Goal: Information Seeking & Learning: Learn about a topic

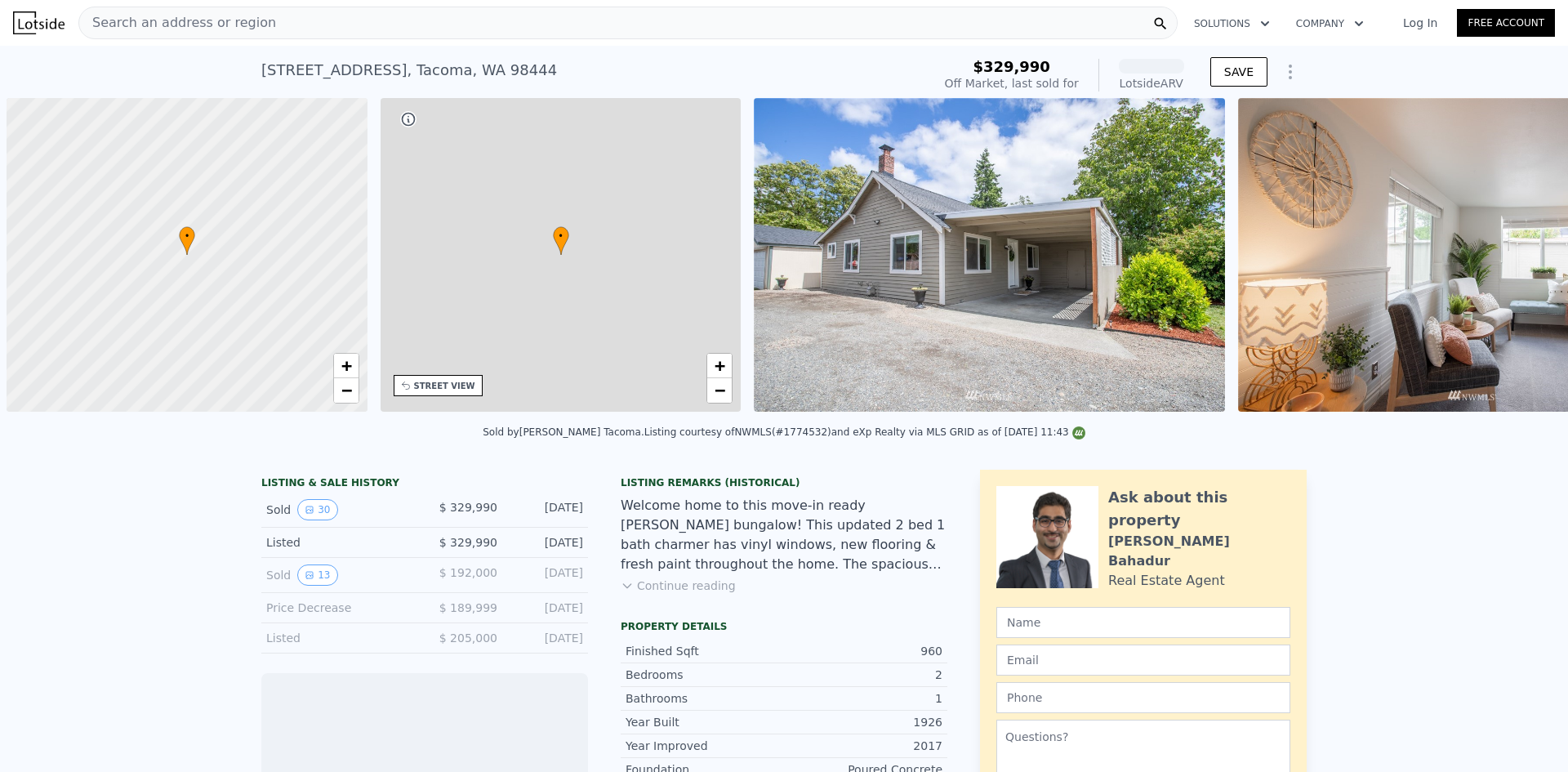
scroll to position [0, 7]
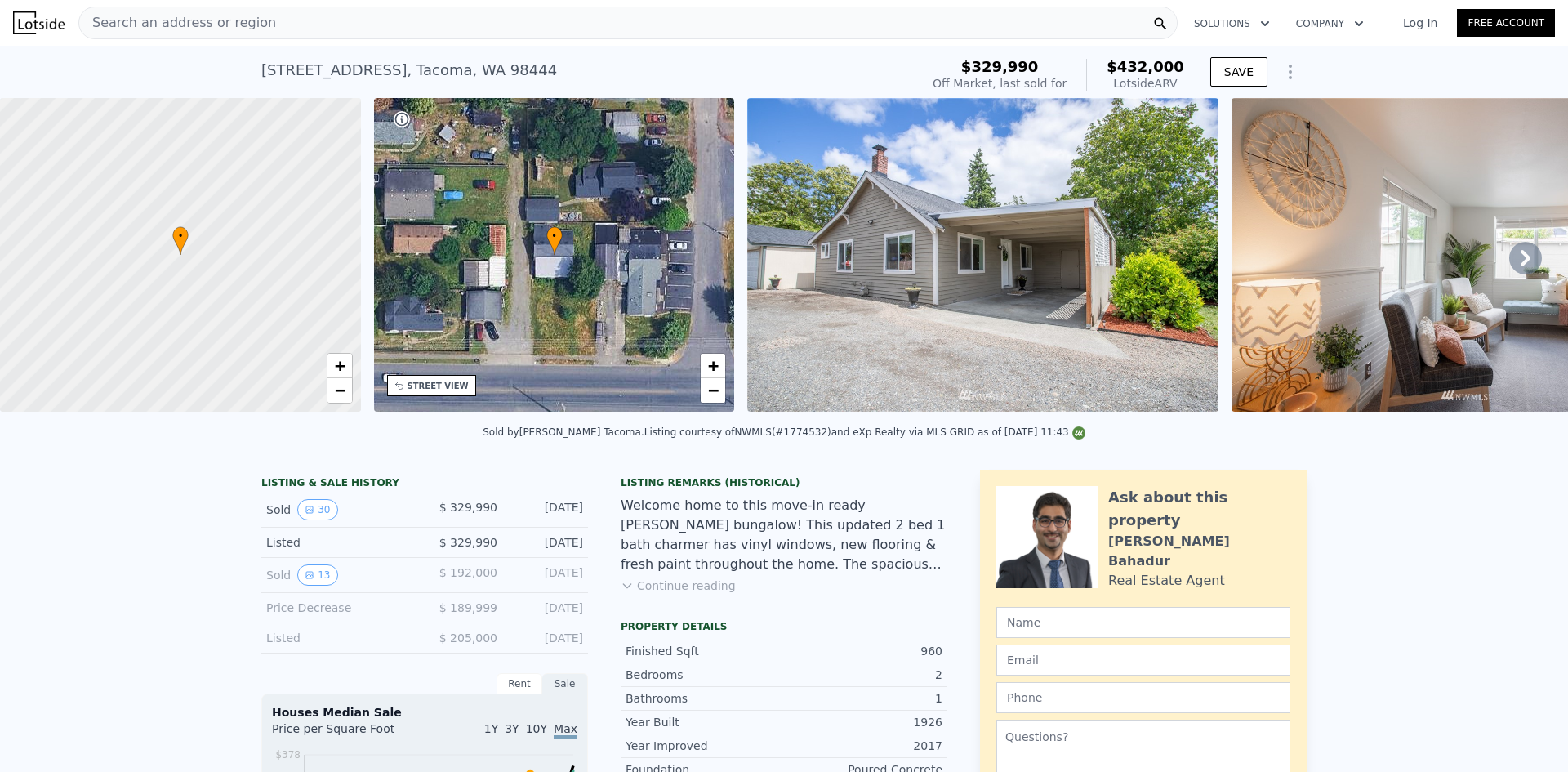
click at [1513, 259] on icon at bounding box center [1525, 258] width 33 height 33
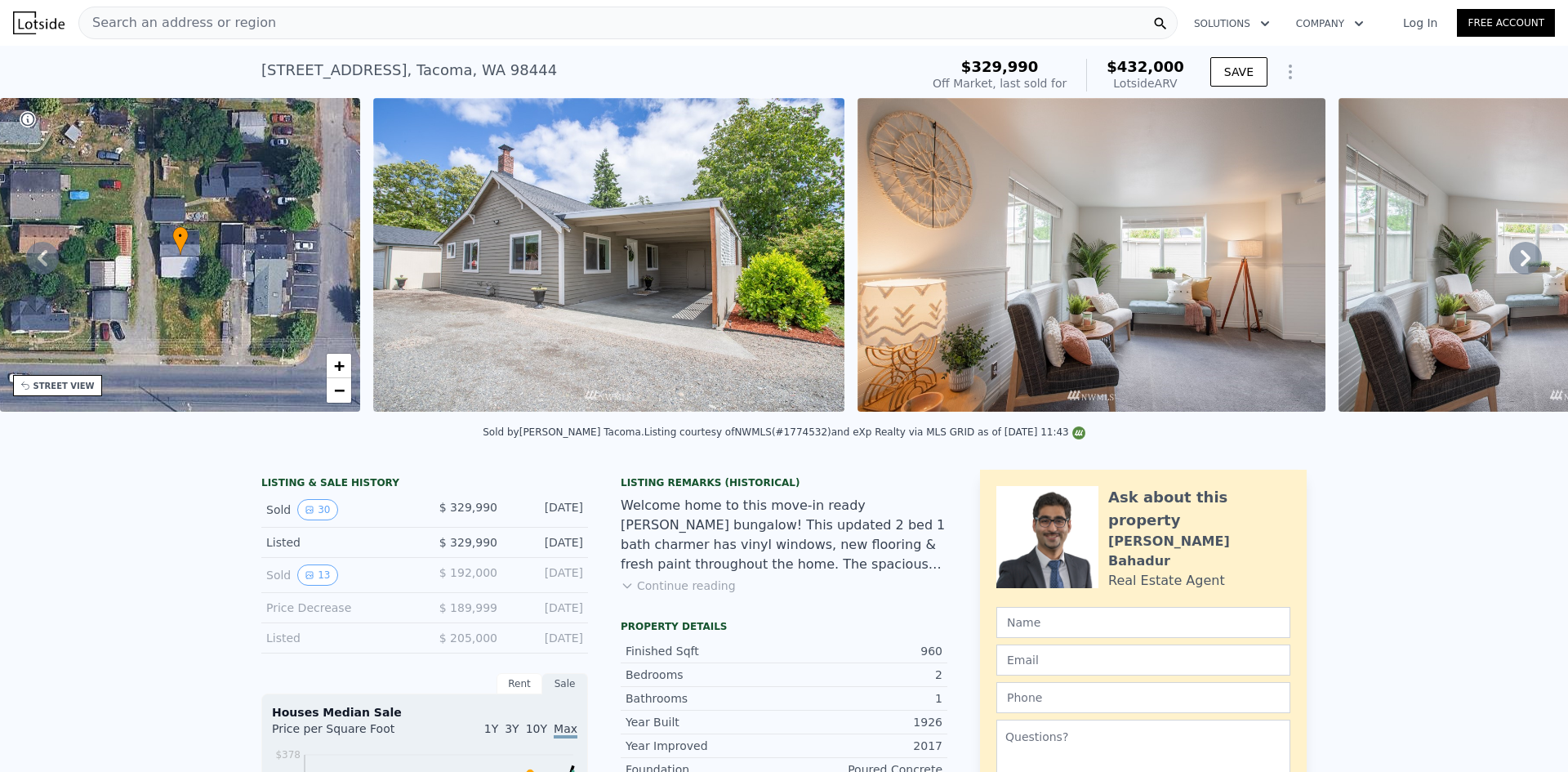
click at [1513, 259] on icon at bounding box center [1525, 258] width 33 height 33
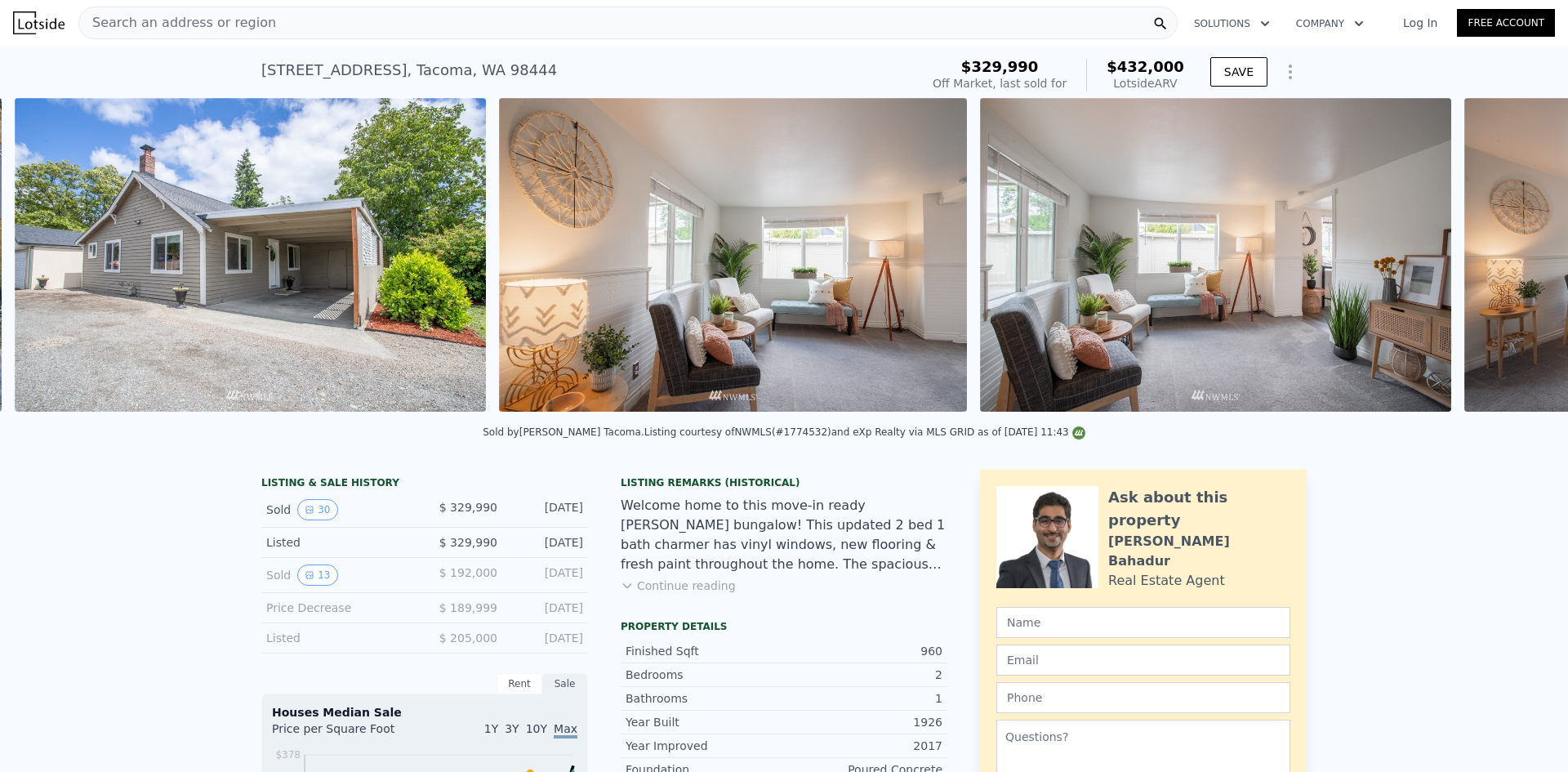
scroll to position [0, 747]
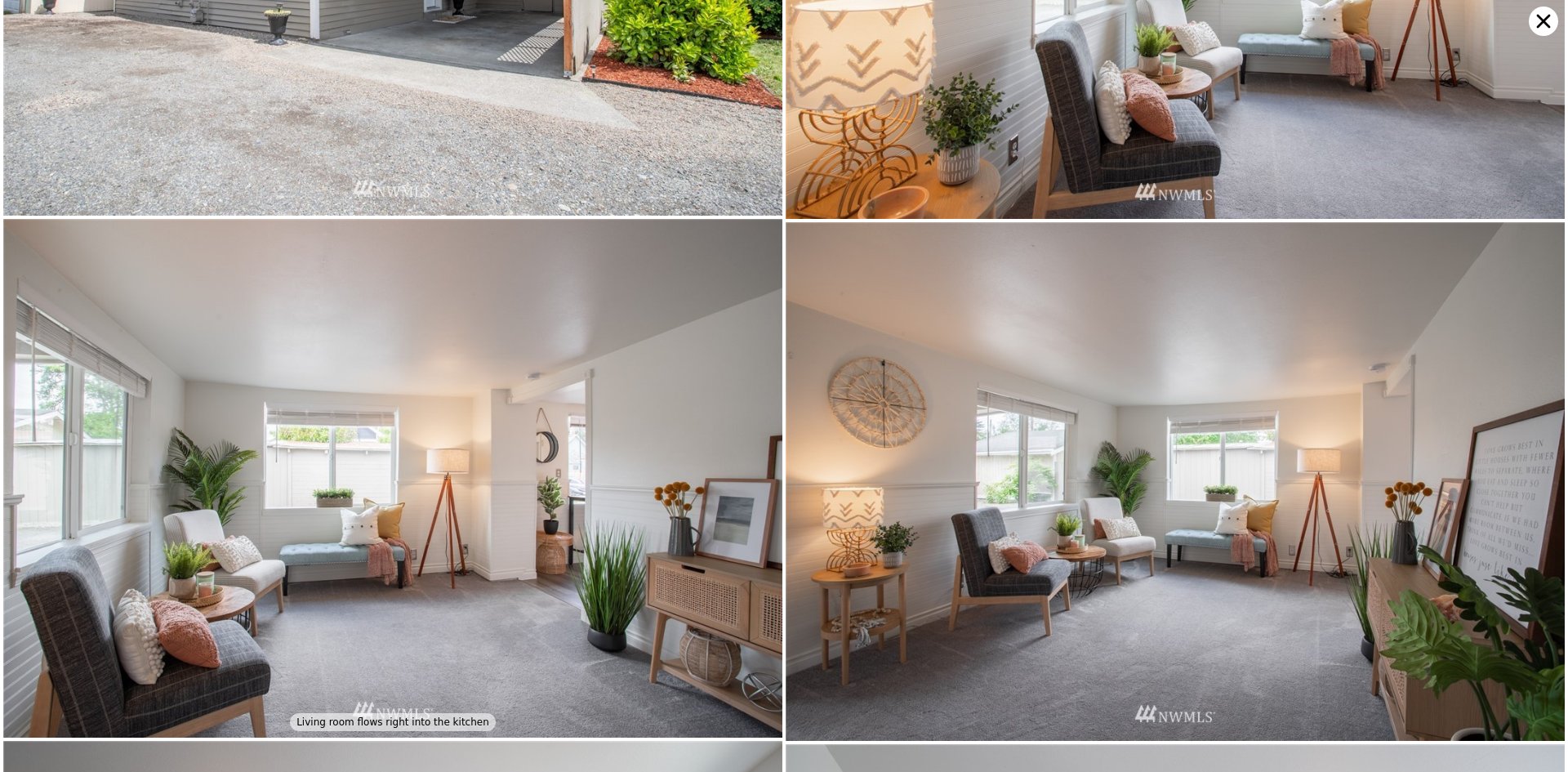
scroll to position [518, 0]
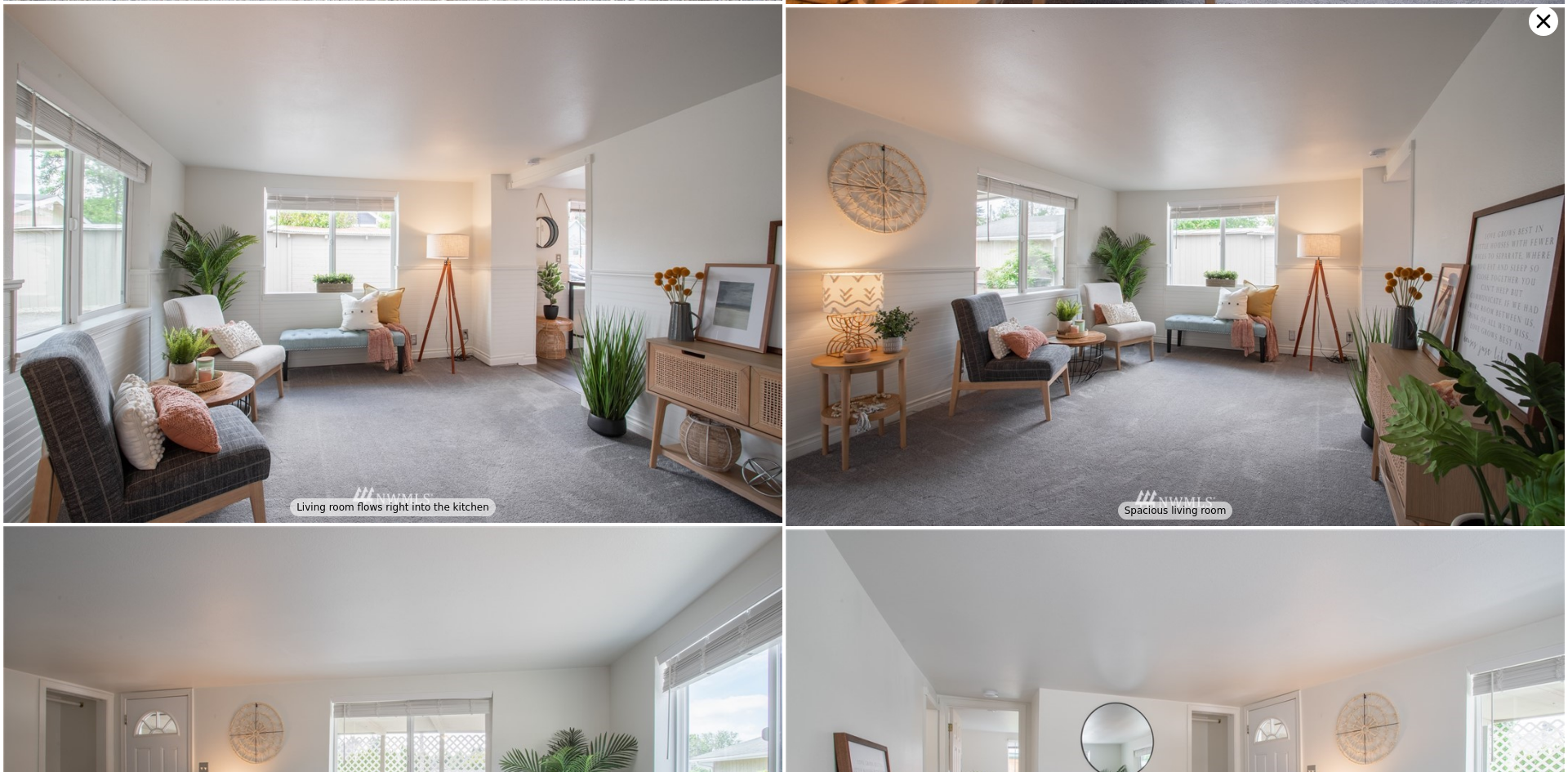
click at [1533, 17] on icon at bounding box center [1543, 21] width 30 height 30
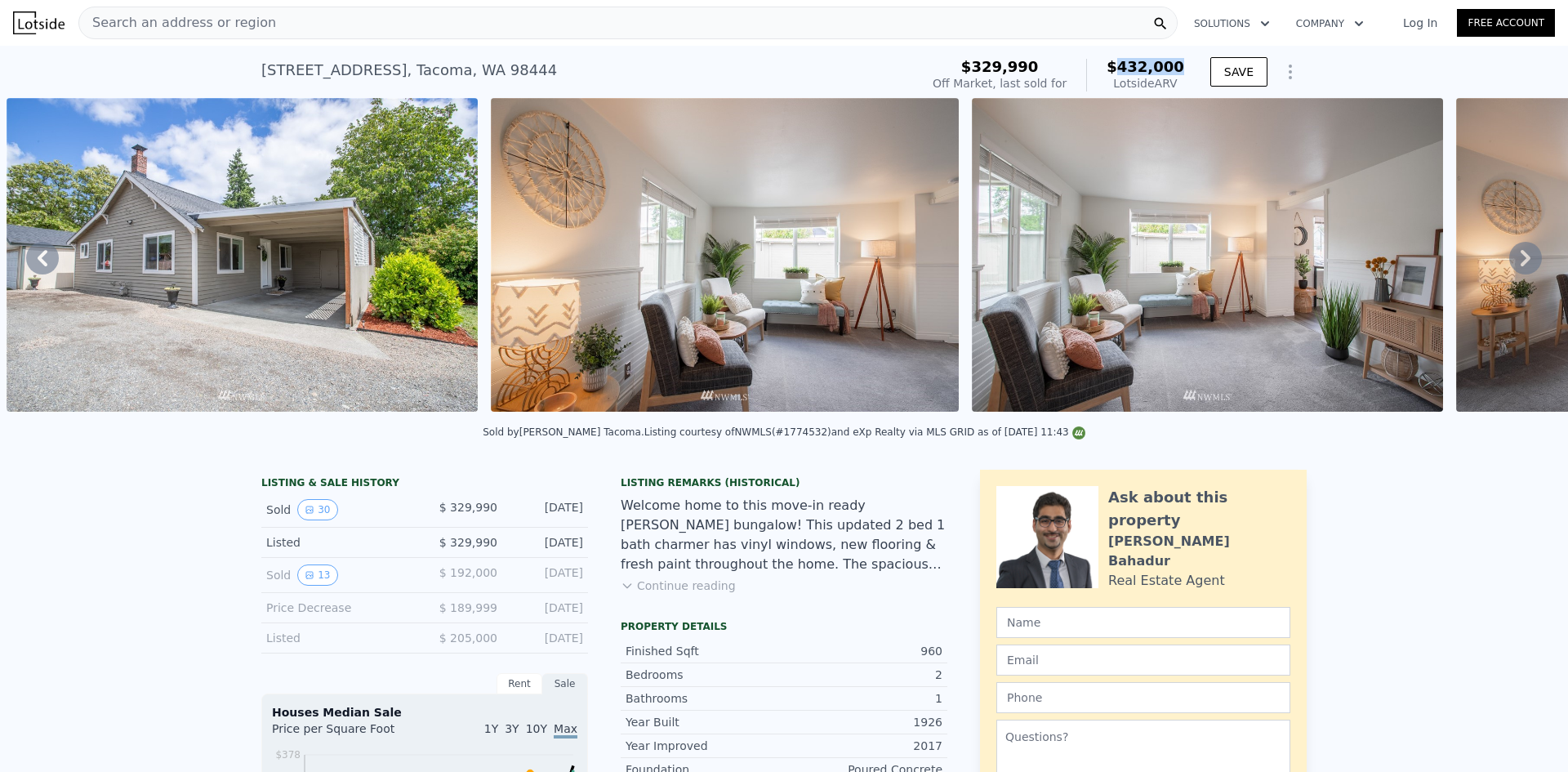
drag, startPoint x: 1181, startPoint y: 72, endPoint x: 1124, endPoint y: 54, distance: 59.8
click at [1124, 54] on div "$329,990 Off Market, last sold for $432,000 Lotside ARV" at bounding box center [1058, 76] width 264 height 46
click at [837, 524] on div "Welcome home to this move-in ready [PERSON_NAME] bungalow! This updated 2 bed 1…" at bounding box center [783, 535] width 326 height 79
click at [314, 24] on div "Search an address or region" at bounding box center [628, 23] width 1099 height 33
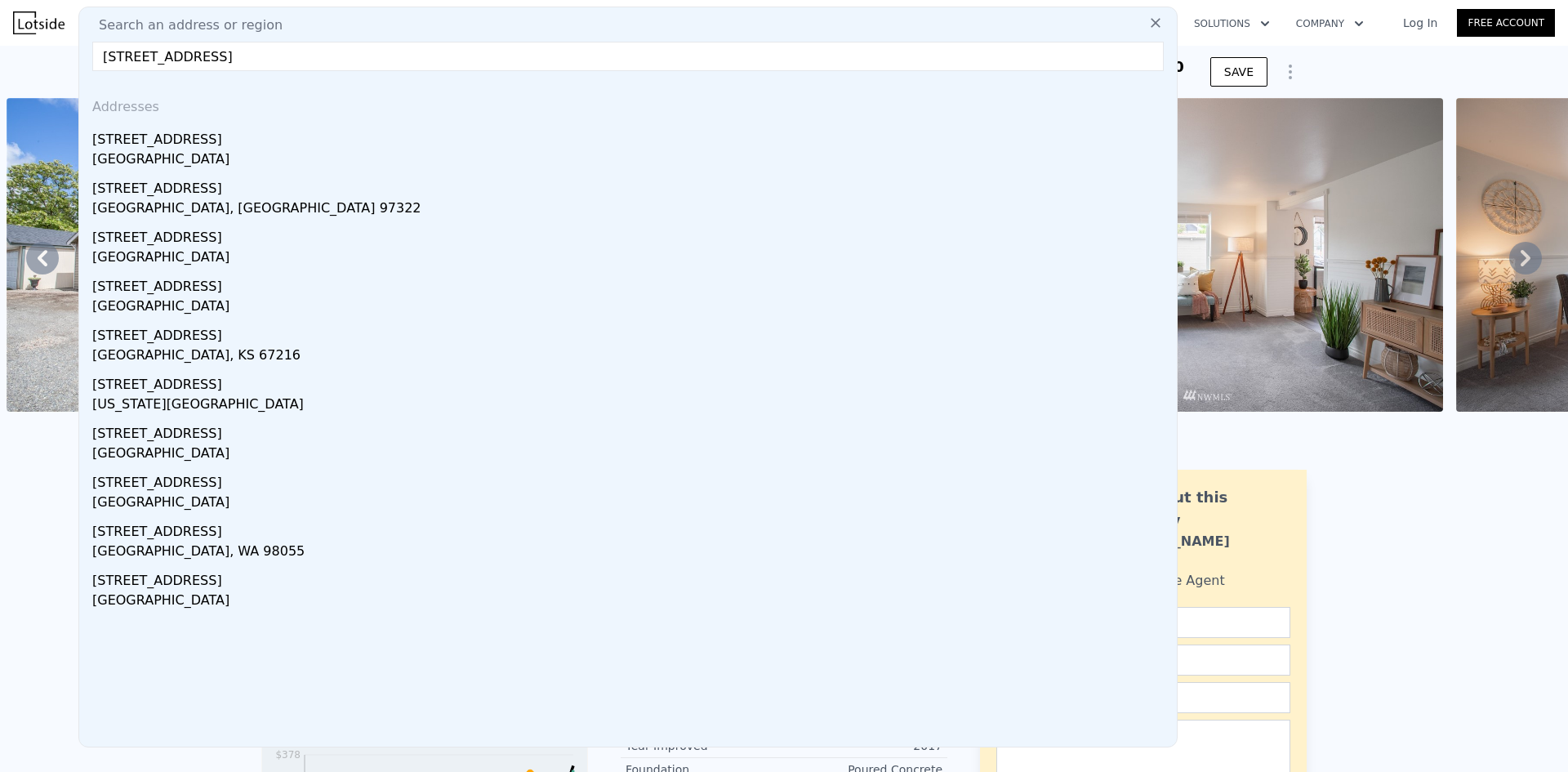
type input "[STREET_ADDRESS]"
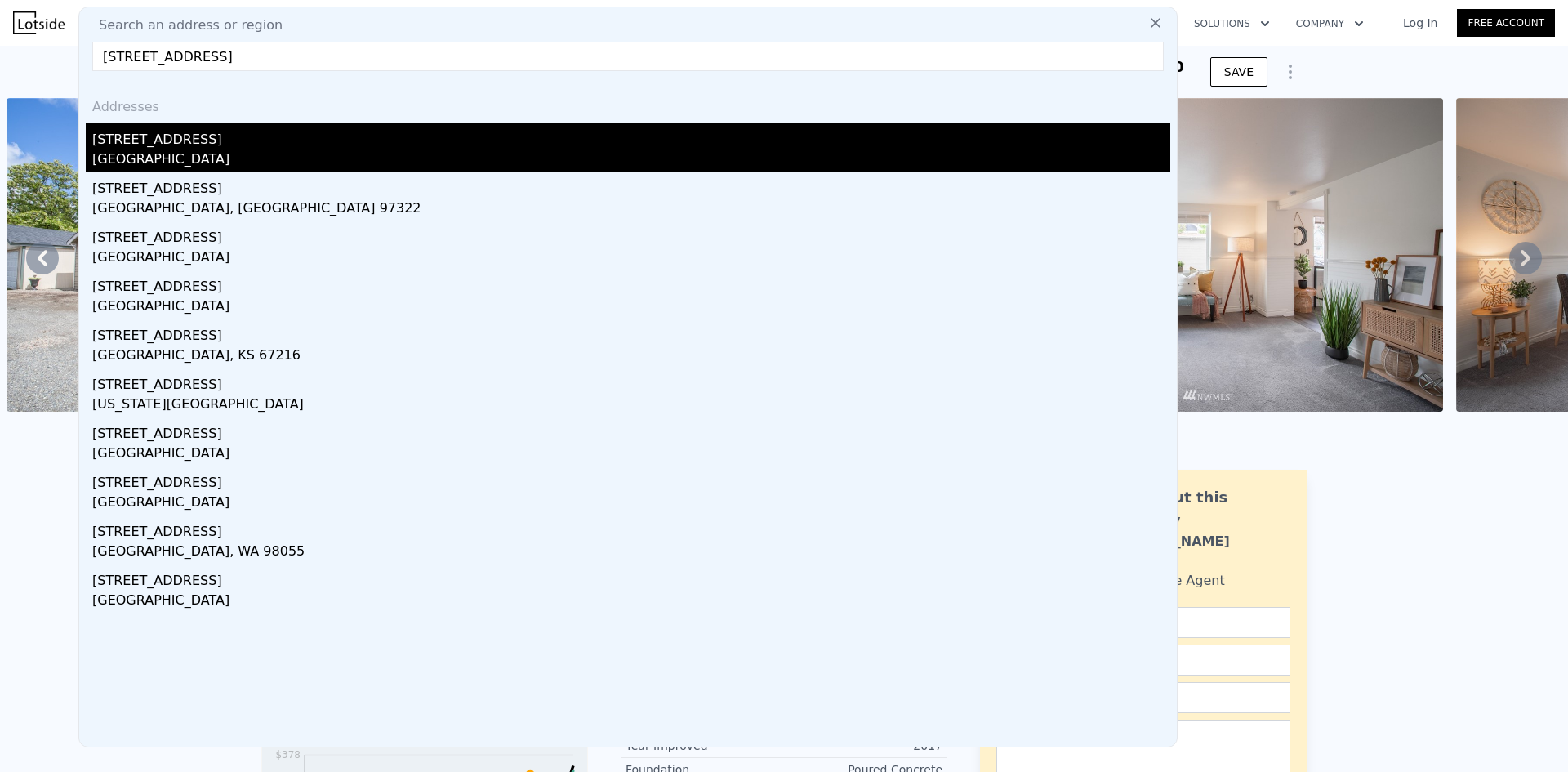
click at [330, 151] on div "[GEOGRAPHIC_DATA]" at bounding box center [631, 161] width 1078 height 23
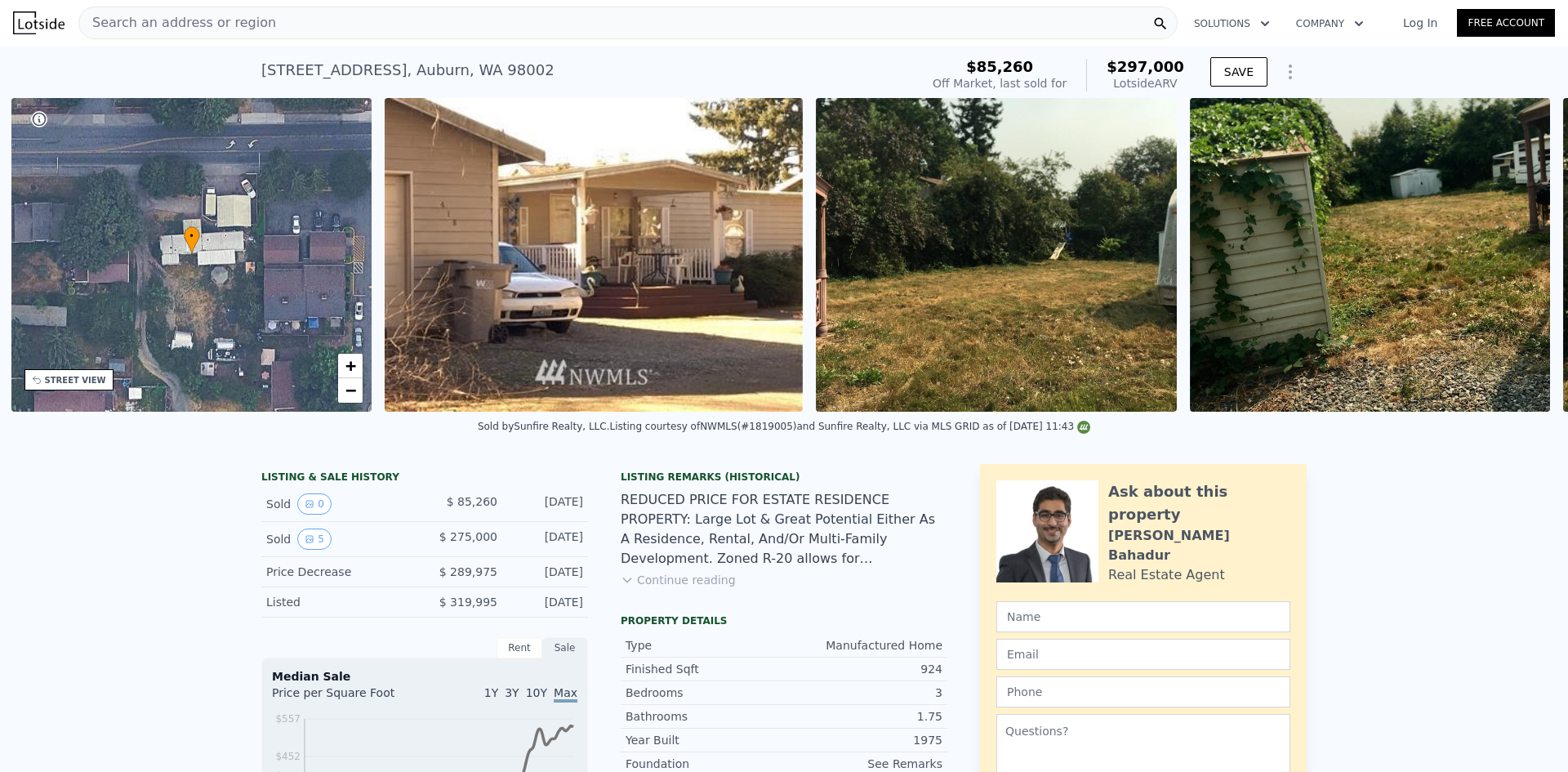
scroll to position [0, 380]
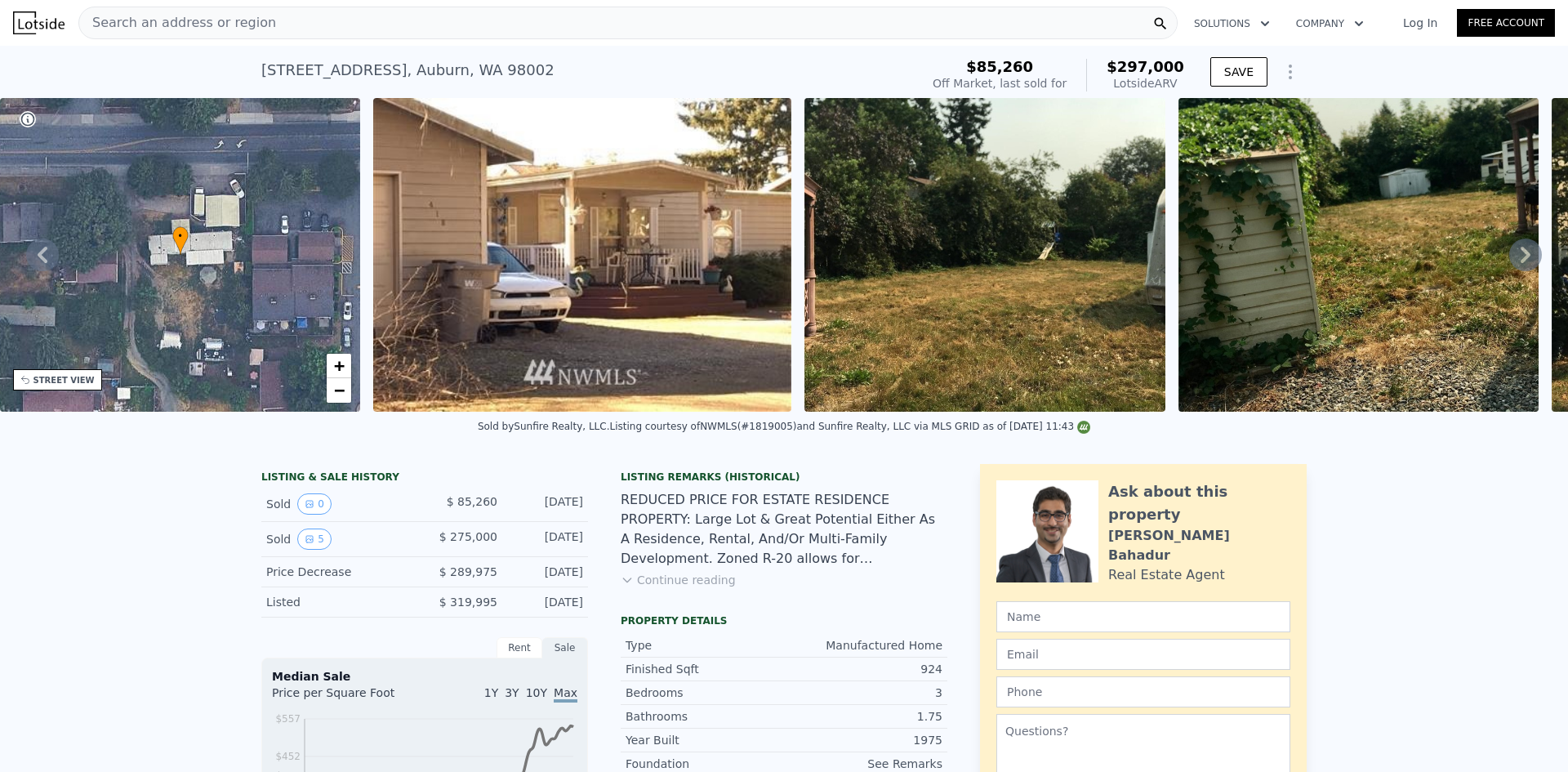
click at [675, 588] on button "Continue reading" at bounding box center [678, 579] width 115 height 16
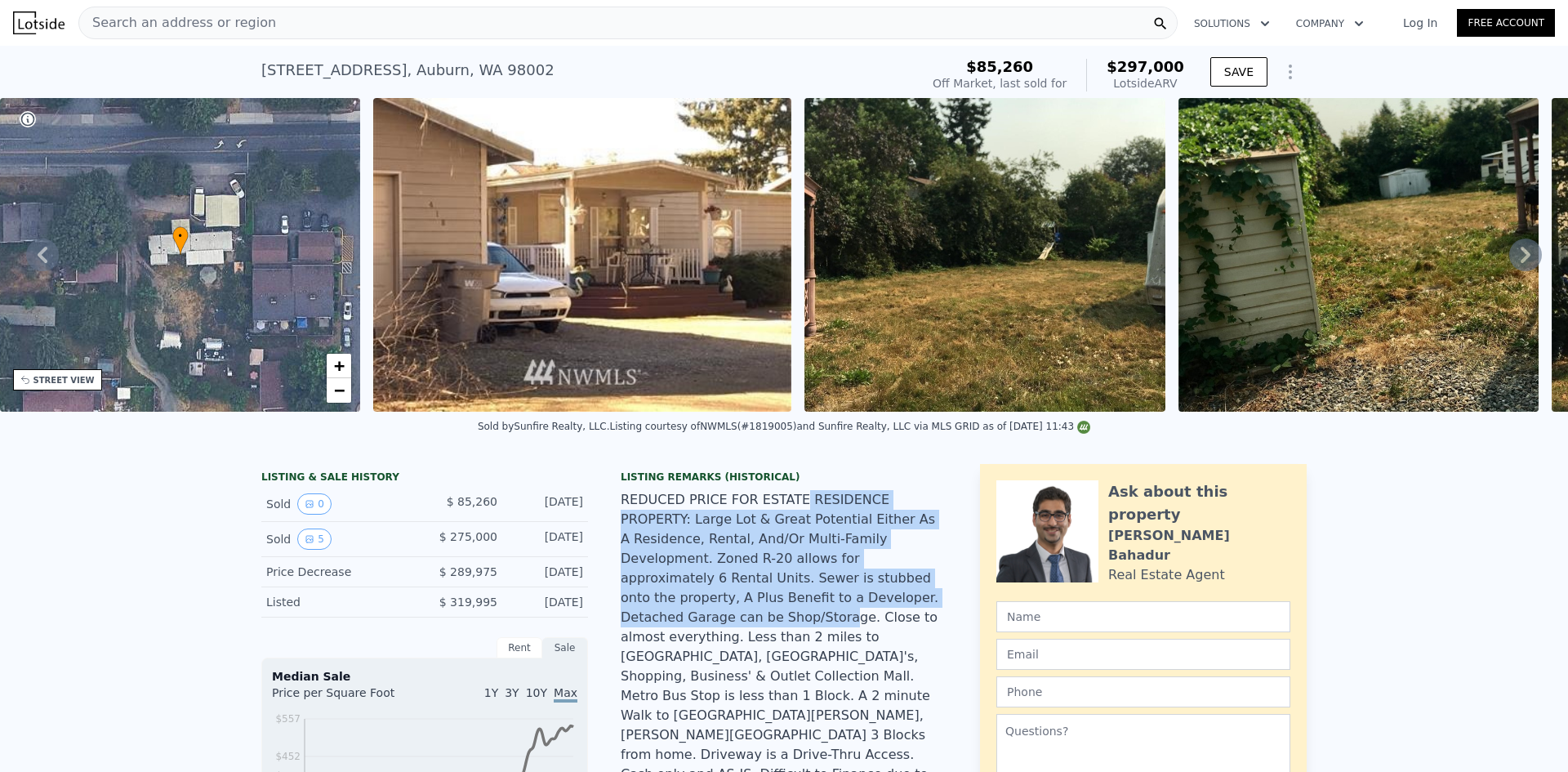
drag, startPoint x: 759, startPoint y: 519, endPoint x: 715, endPoint y: 605, distance: 96.6
click at [715, 605] on div "REDUCED PRICE FOR ESTATE RESIDENCE PROPERTY: Large Lot & Great Potential Either…" at bounding box center [783, 647] width 326 height 314
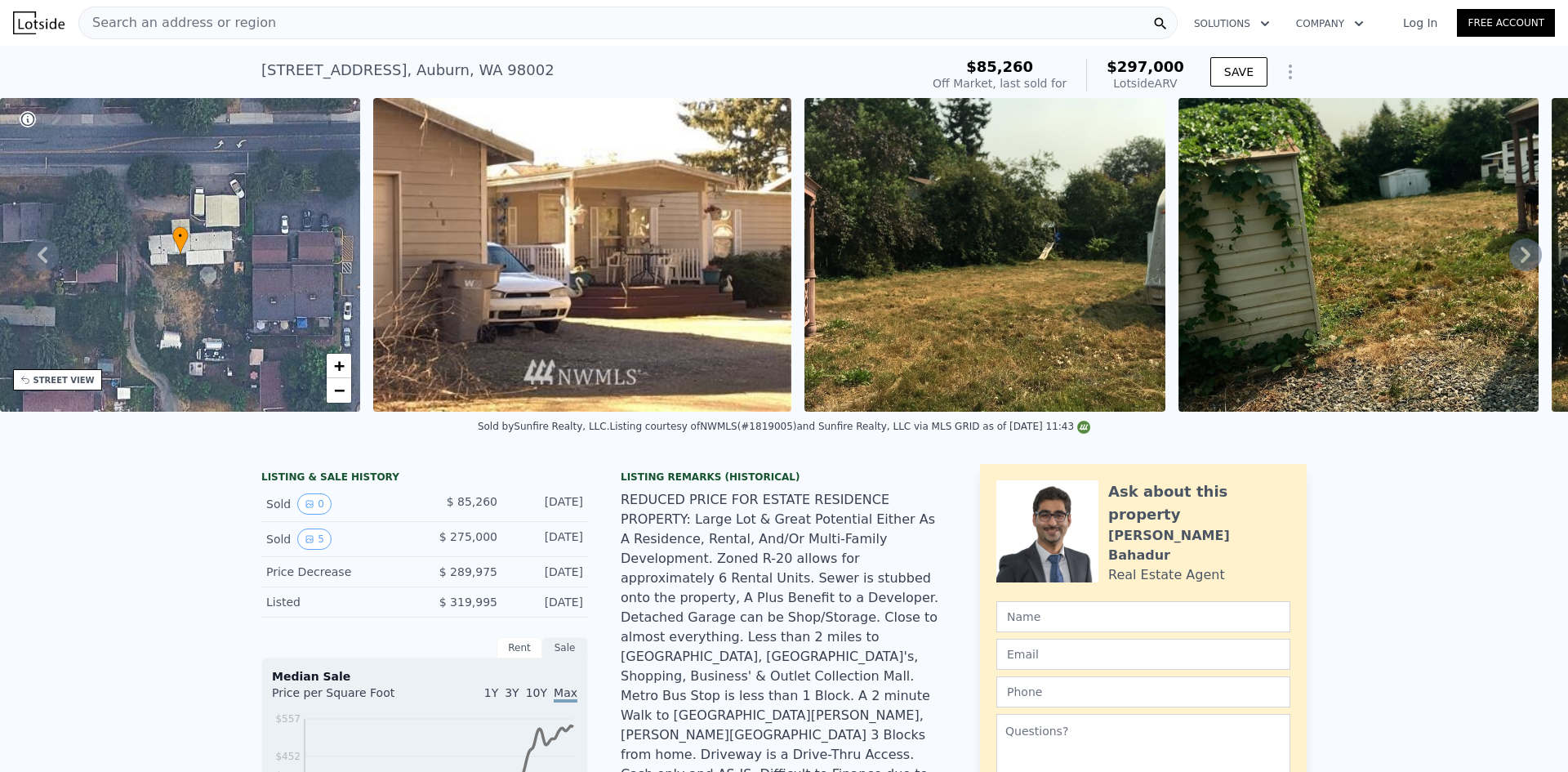
click at [743, 602] on div "REDUCED PRICE FOR ESTATE RESIDENCE PROPERTY: Large Lot & Great Potential Either…" at bounding box center [783, 647] width 326 height 314
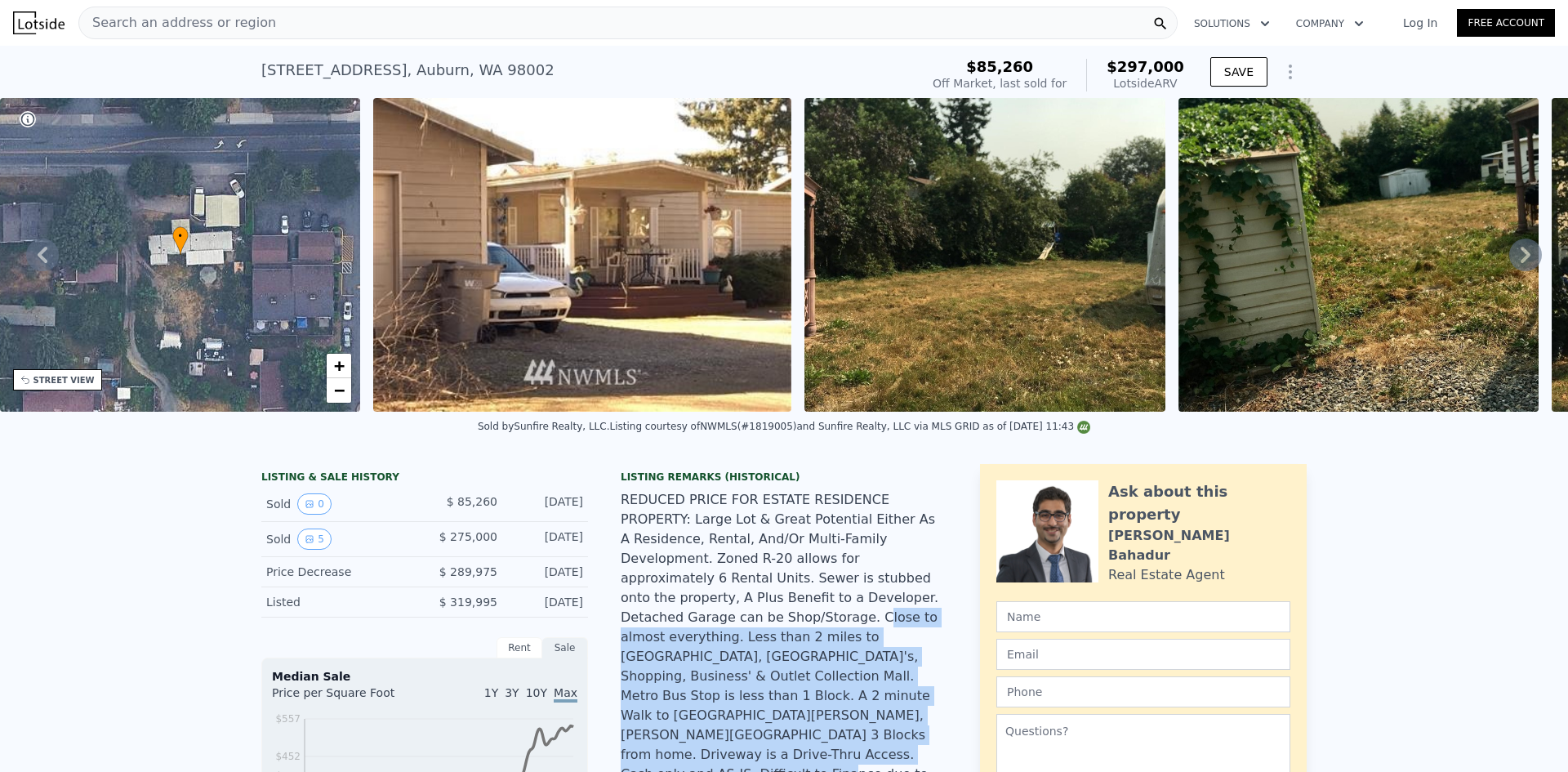
drag, startPoint x: 743, startPoint y: 602, endPoint x: 762, endPoint y: 733, distance: 132.4
click at [762, 733] on div "REDUCED PRICE FOR ESTATE RESIDENCE PROPERTY: Large Lot & Great Potential Either…" at bounding box center [783, 647] width 326 height 314
click at [780, 716] on div "REDUCED PRICE FOR ESTATE RESIDENCE PROPERTY: Large Lot & Great Potential Either…" at bounding box center [783, 647] width 326 height 314
